Goal: Information Seeking & Learning: Learn about a topic

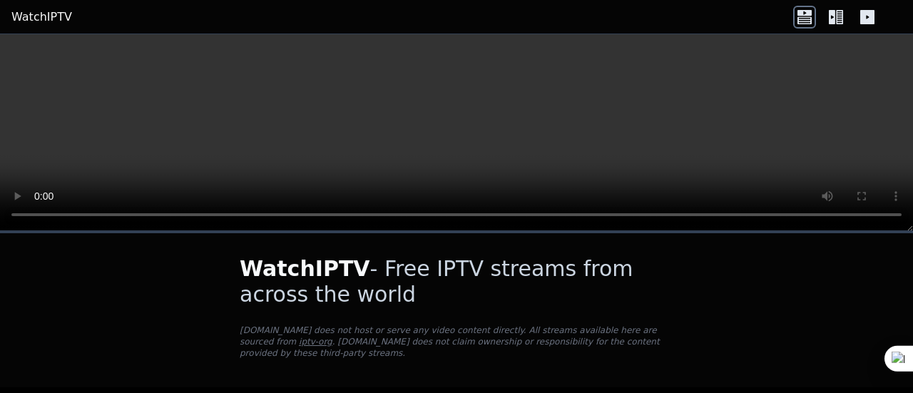
click at [807, 21] on icon at bounding box center [804, 19] width 14 height 7
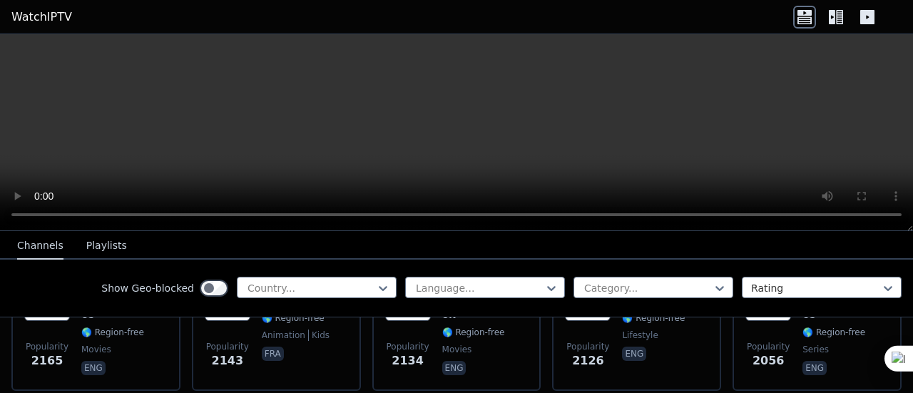
scroll to position [999, 0]
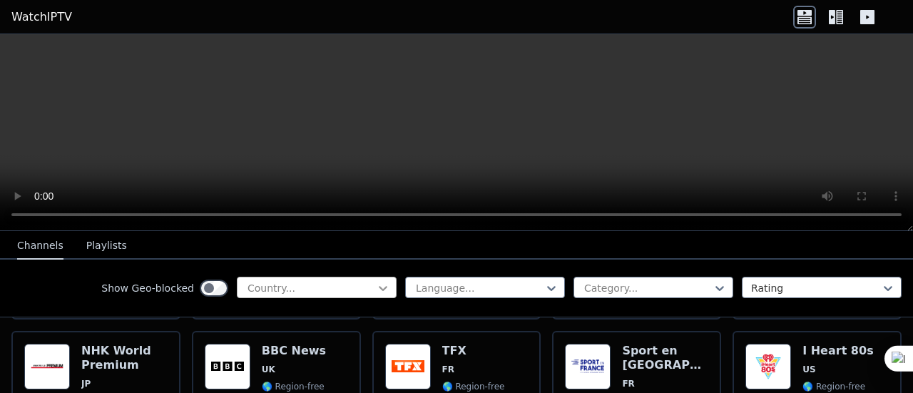
click at [379, 287] on icon at bounding box center [383, 288] width 9 height 5
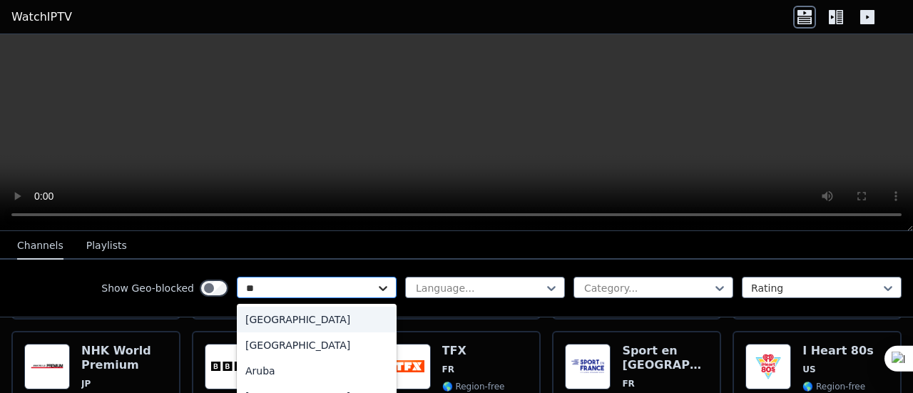
type input "***"
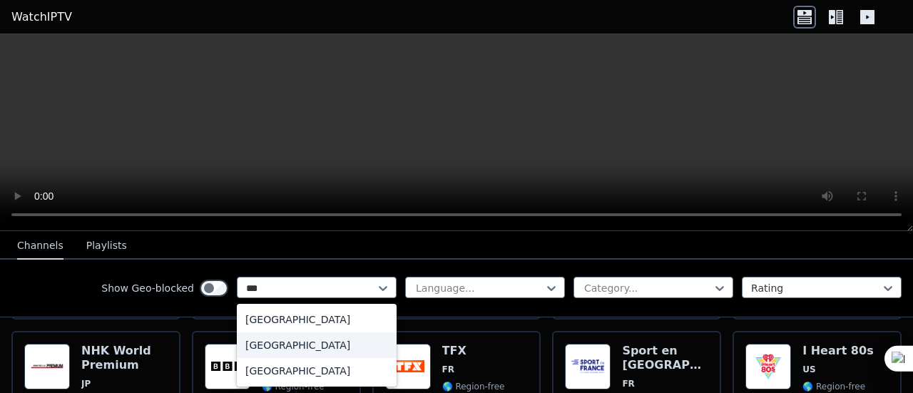
click at [275, 347] on div "[GEOGRAPHIC_DATA]" at bounding box center [317, 345] width 160 height 26
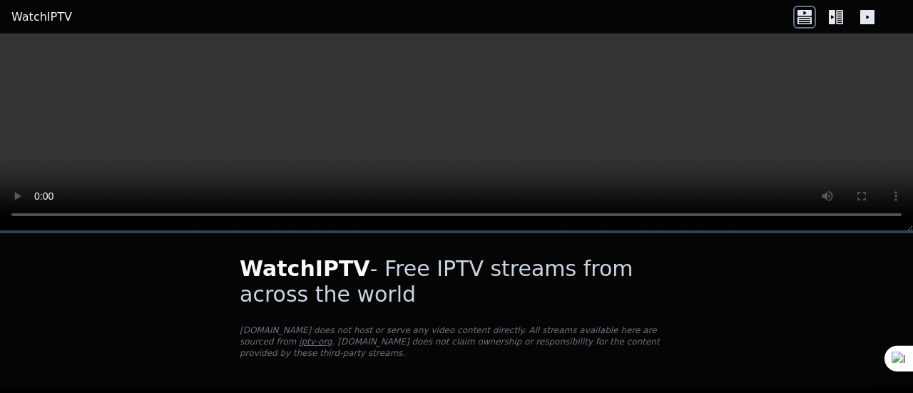
scroll to position [267, 0]
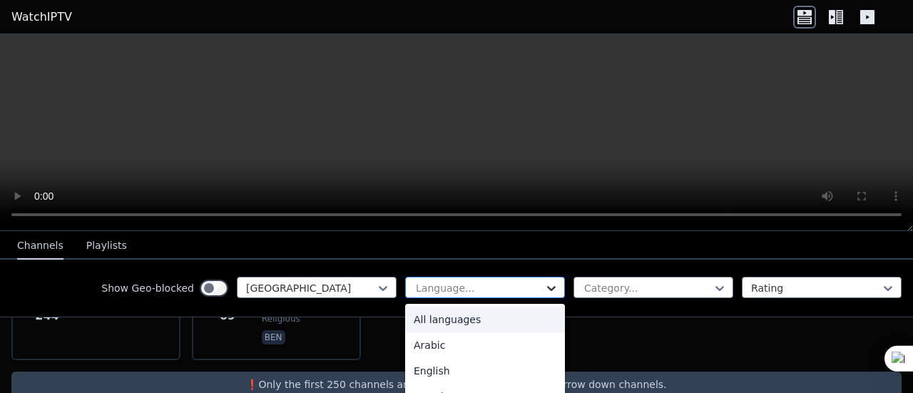
click at [544, 290] on icon at bounding box center [551, 288] width 14 height 14
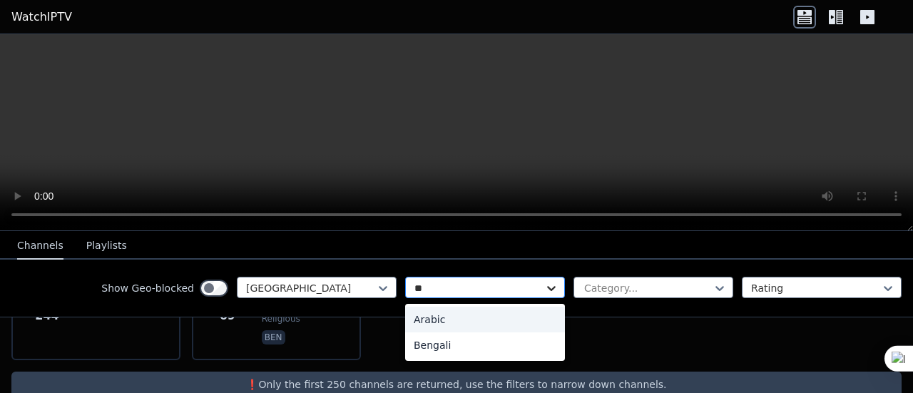
type input "*"
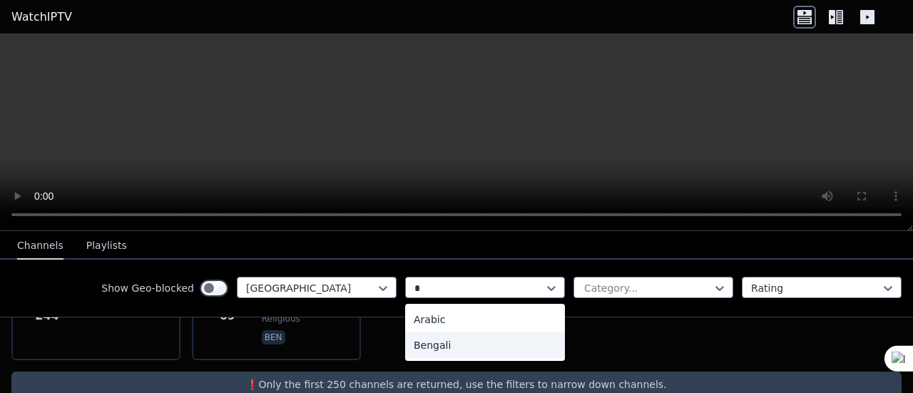
click at [418, 347] on div "Bengali" at bounding box center [485, 345] width 160 height 26
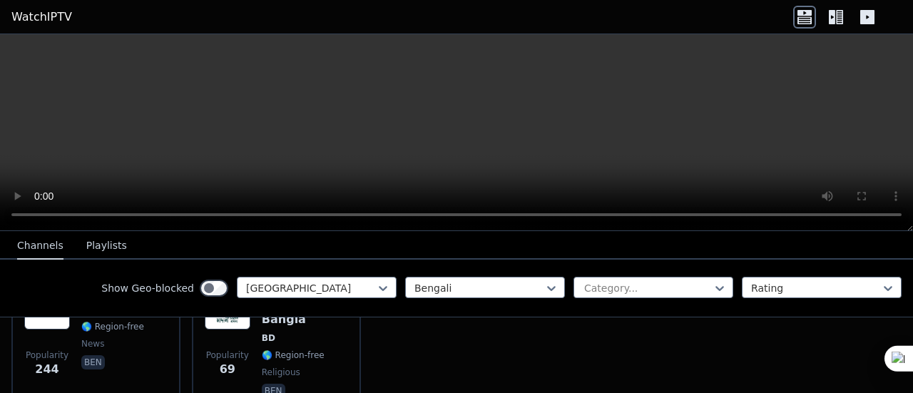
scroll to position [267, 0]
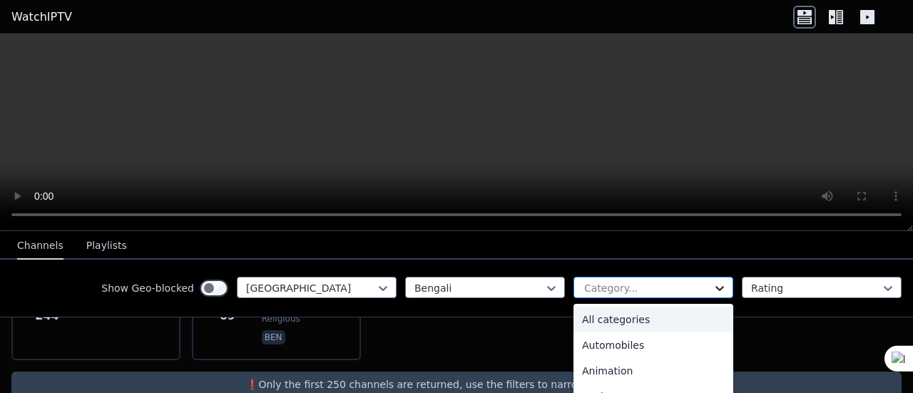
click at [713, 285] on icon at bounding box center [720, 288] width 14 height 14
click at [589, 319] on div "All categories" at bounding box center [654, 320] width 160 height 26
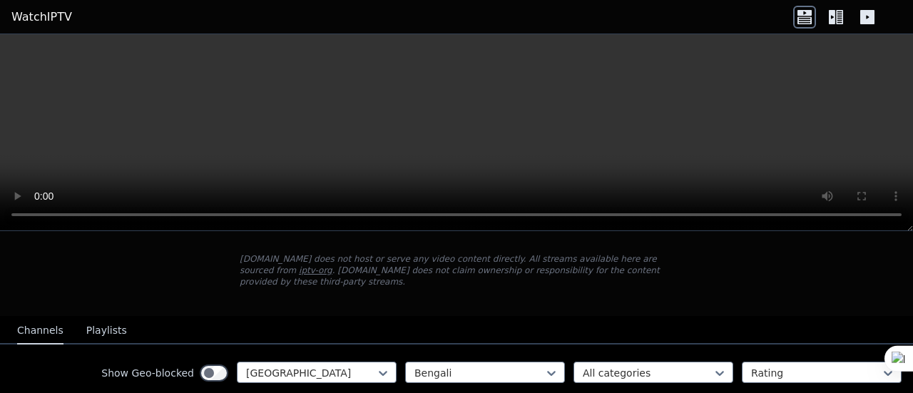
scroll to position [267, 0]
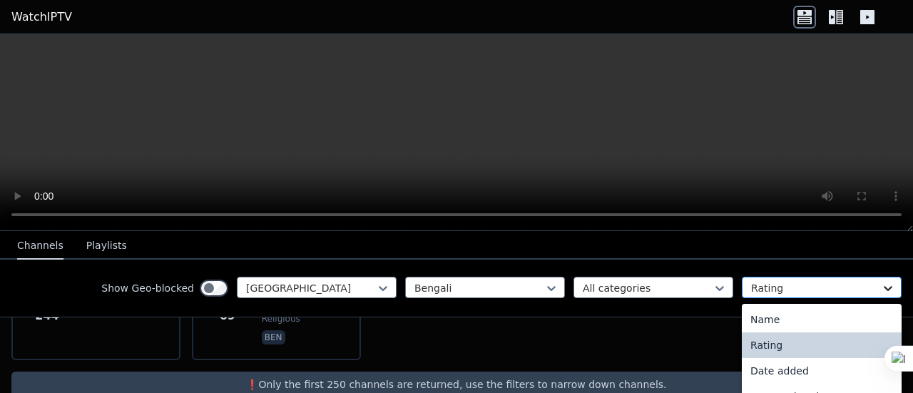
click at [883, 287] on icon at bounding box center [888, 288] width 14 height 14
click at [764, 374] on div "Date added" at bounding box center [822, 371] width 160 height 26
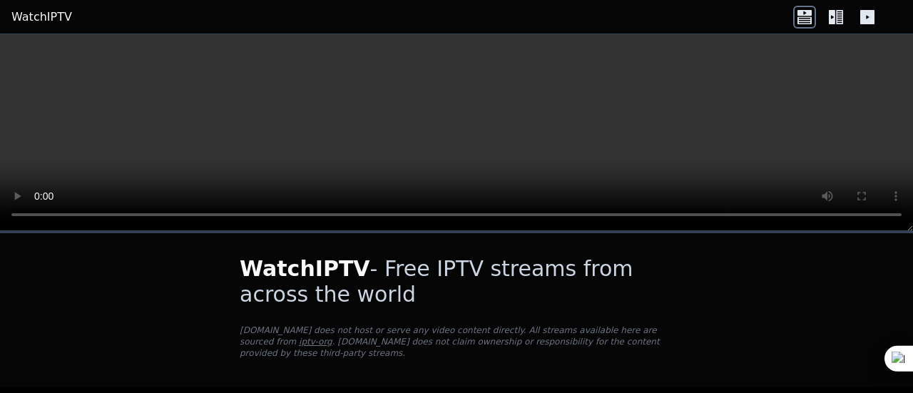
scroll to position [267, 0]
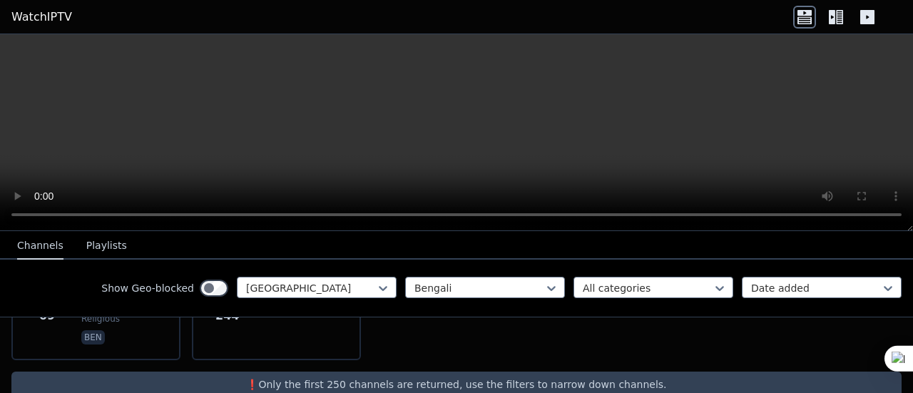
drag, startPoint x: 361, startPoint y: 359, endPoint x: 302, endPoint y: 355, distance: 58.6
click at [361, 377] on p "❗️Only the first 250 channels are returned, use the filters to narrow down chan…" at bounding box center [456, 384] width 879 height 14
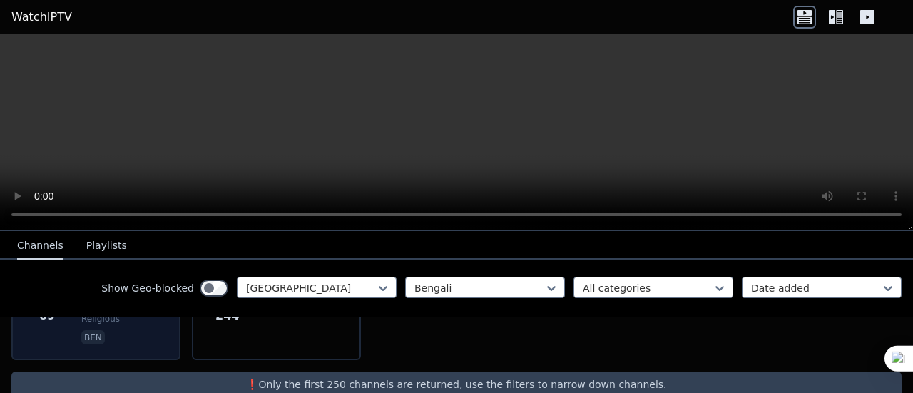
click at [160, 320] on div "Popularity 69 Madani Channel Bangla BD 🌎 Region-free religious ben" at bounding box center [95, 289] width 169 height 143
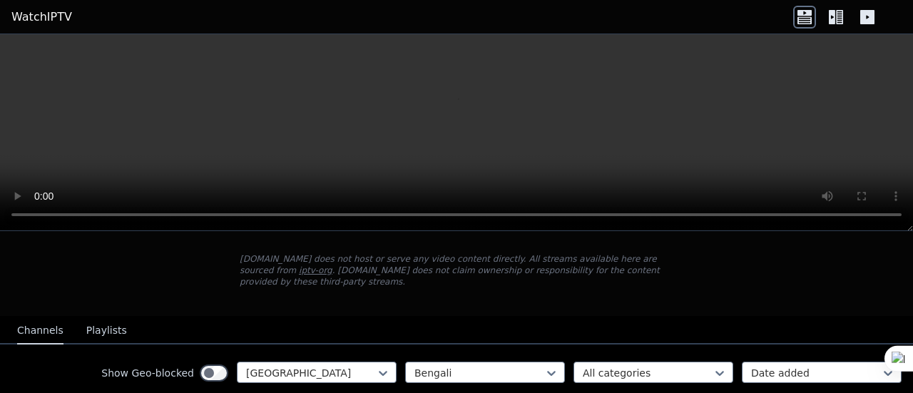
scroll to position [143, 0]
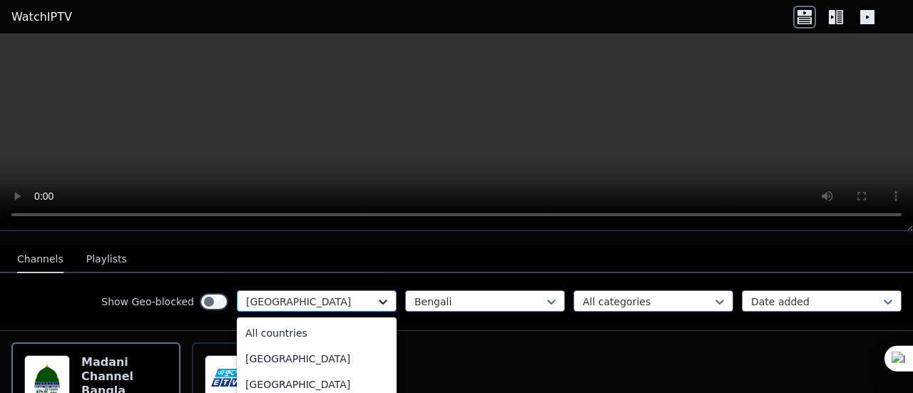
click at [376, 295] on icon at bounding box center [383, 302] width 14 height 14
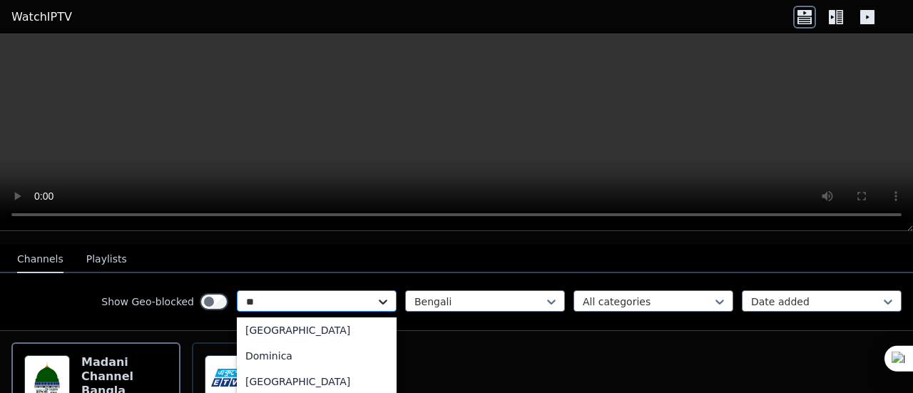
scroll to position [0, 0]
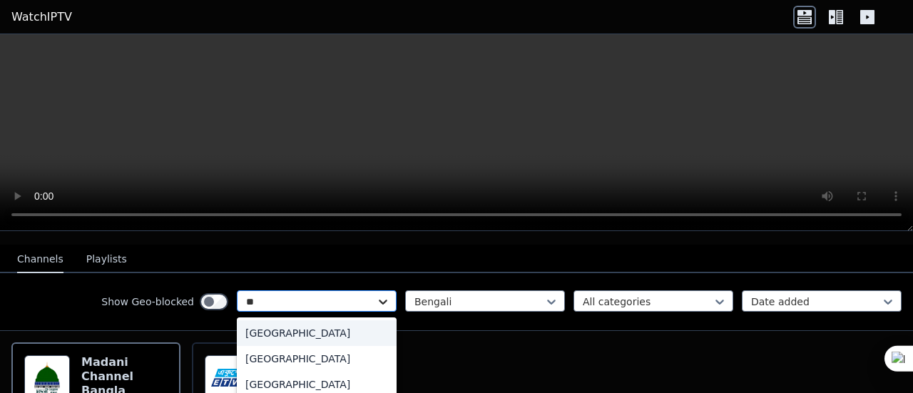
type input "***"
click at [245, 325] on div "[GEOGRAPHIC_DATA]" at bounding box center [317, 333] width 160 height 26
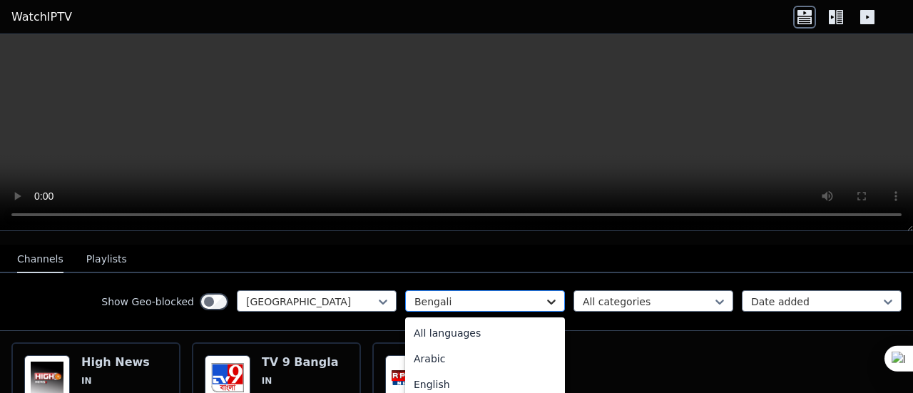
click at [546, 295] on icon at bounding box center [551, 302] width 14 height 14
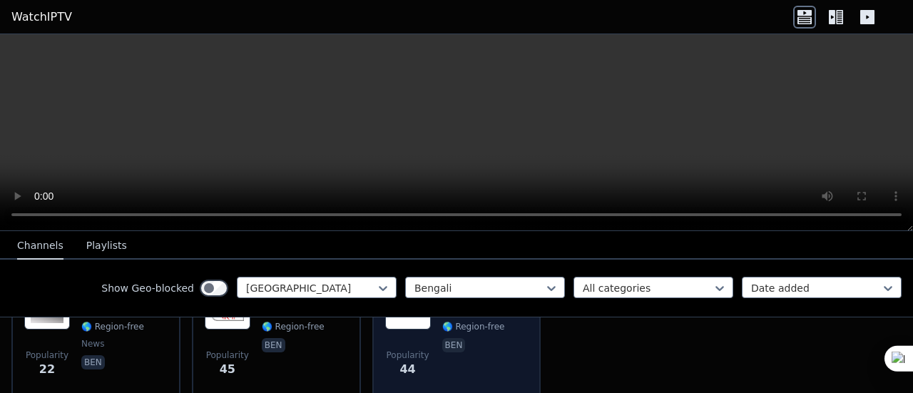
scroll to position [267, 0]
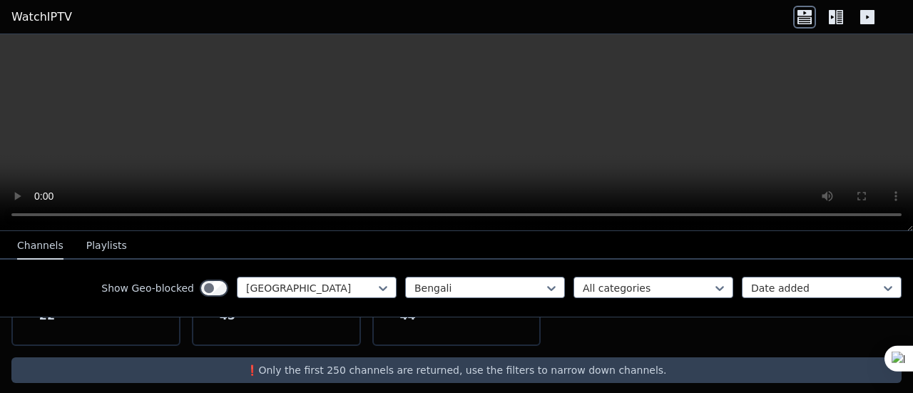
click at [837, 16] on icon at bounding box center [839, 17] width 7 height 14
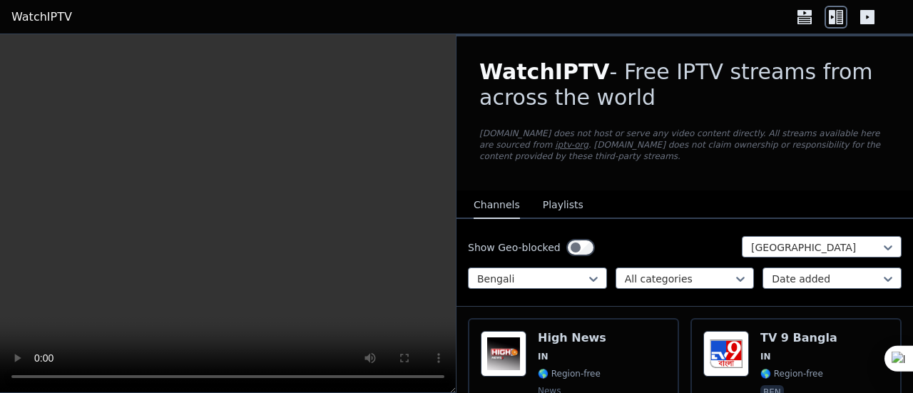
scroll to position [71, 0]
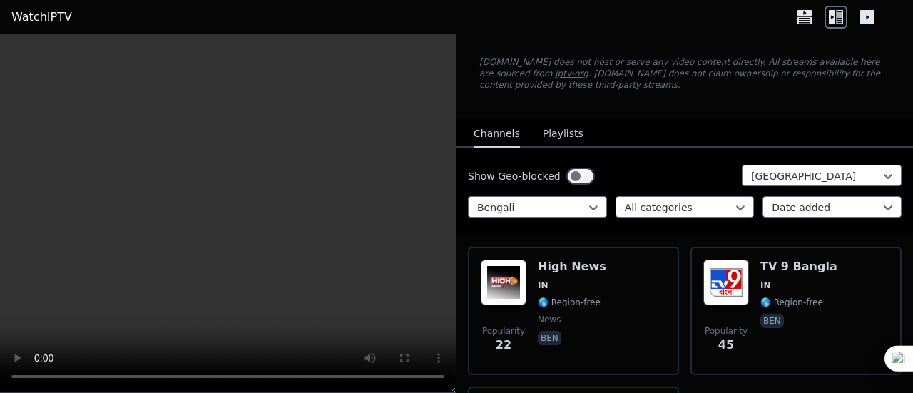
click at [557, 136] on button "Playlists" at bounding box center [563, 134] width 41 height 27
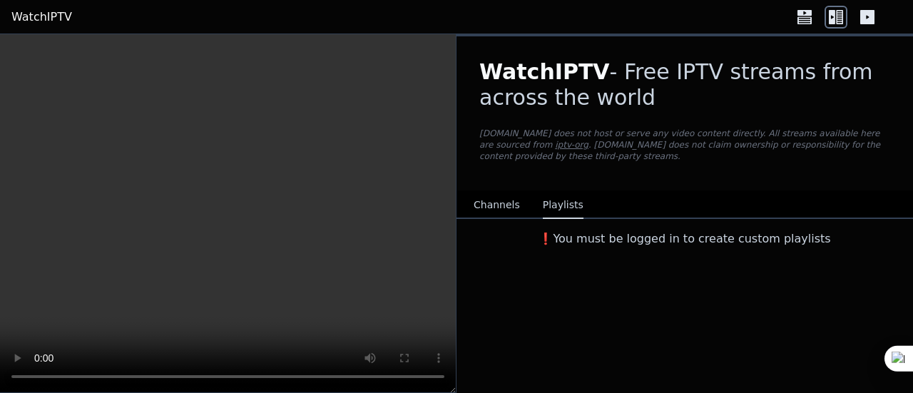
scroll to position [0, 0]
click at [496, 196] on button "Channels" at bounding box center [497, 205] width 46 height 27
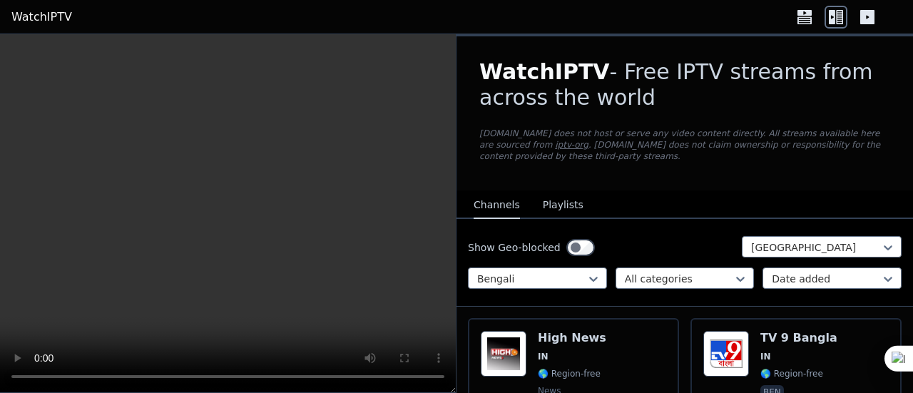
click at [840, 21] on icon at bounding box center [836, 17] width 23 height 23
click at [870, 19] on icon at bounding box center [867, 17] width 14 height 14
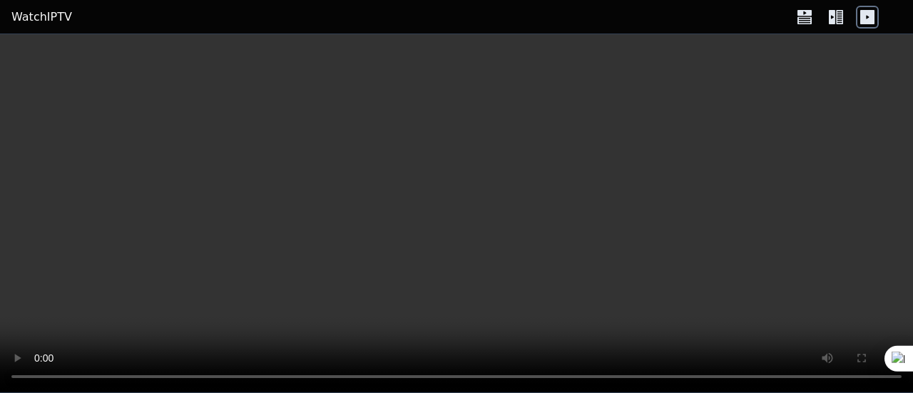
click at [869, 19] on icon at bounding box center [867, 17] width 14 height 14
click at [838, 16] on icon at bounding box center [839, 17] width 7 height 14
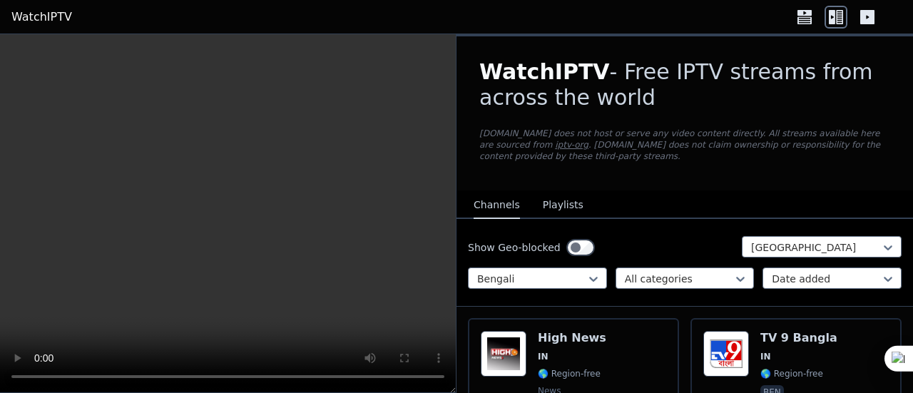
click at [864, 14] on icon at bounding box center [867, 17] width 14 height 14
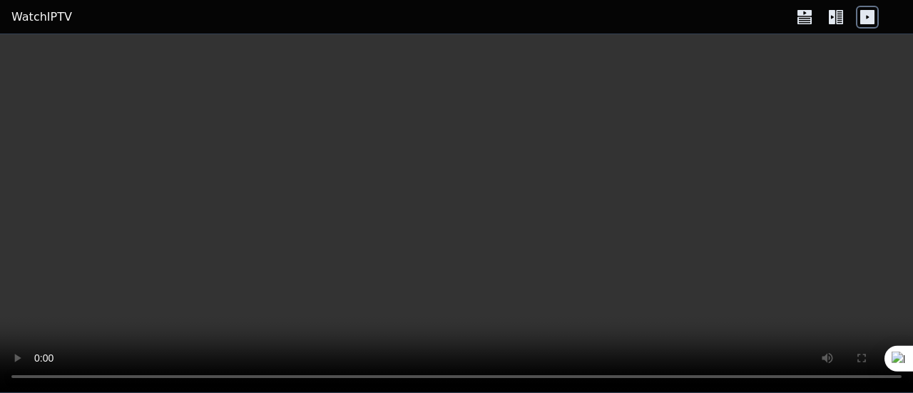
click at [805, 16] on icon at bounding box center [804, 17] width 23 height 23
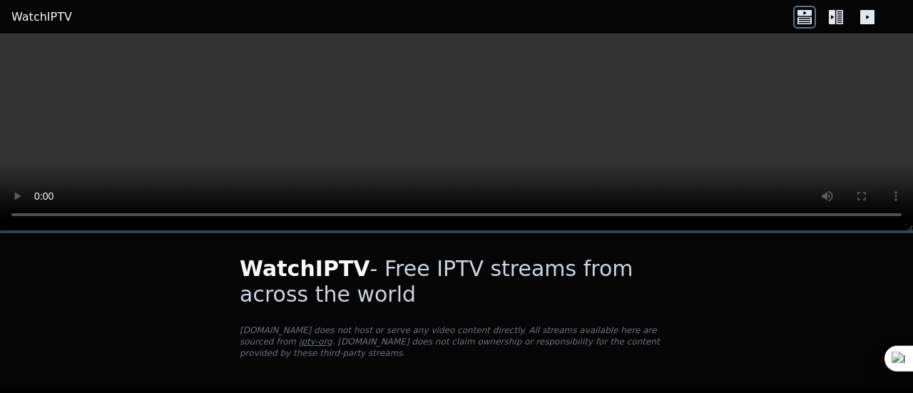
click at [805, 15] on icon at bounding box center [804, 13] width 14 height 6
